Goal: Information Seeking & Learning: Learn about a topic

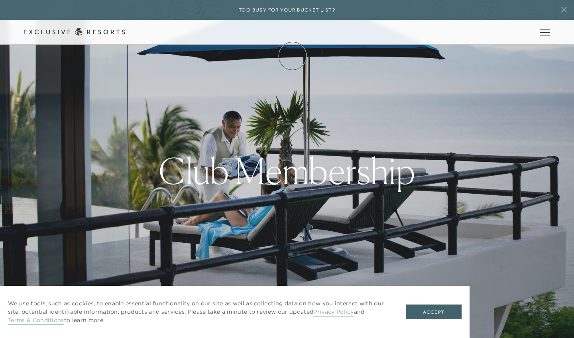
click at [0, 0] on link "Membership" at bounding box center [0, 0] width 0 height 0
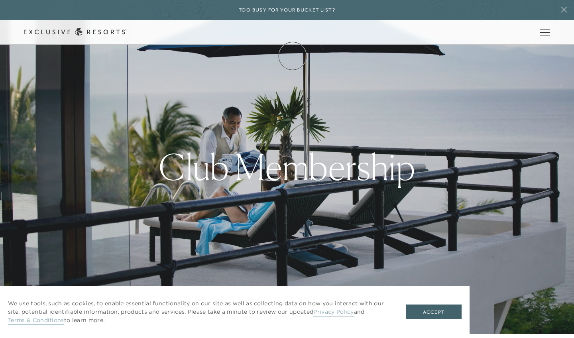
scroll to position [8, 0]
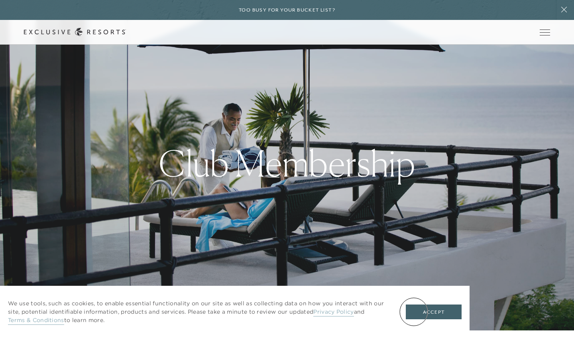
click at [413, 311] on button "Accept" at bounding box center [433, 311] width 56 height 15
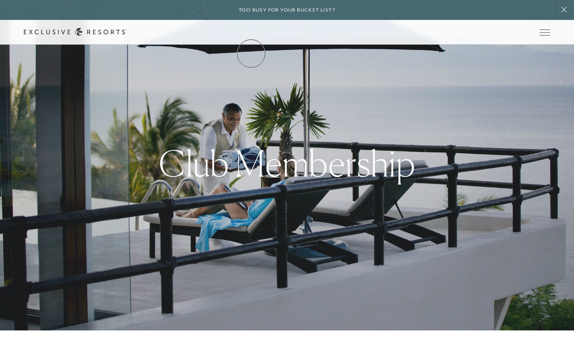
click at [0, 0] on link "How it works" at bounding box center [0, 0] width 0 height 0
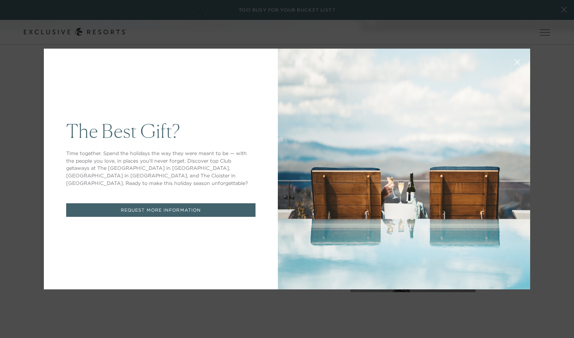
click at [515, 62] on icon at bounding box center [517, 62] width 6 height 6
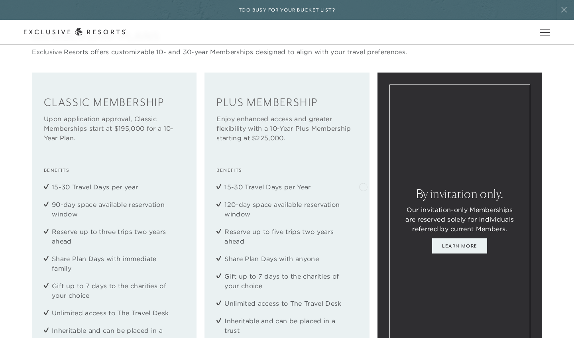
scroll to position [1041, 0]
